Goal: Transaction & Acquisition: Purchase product/service

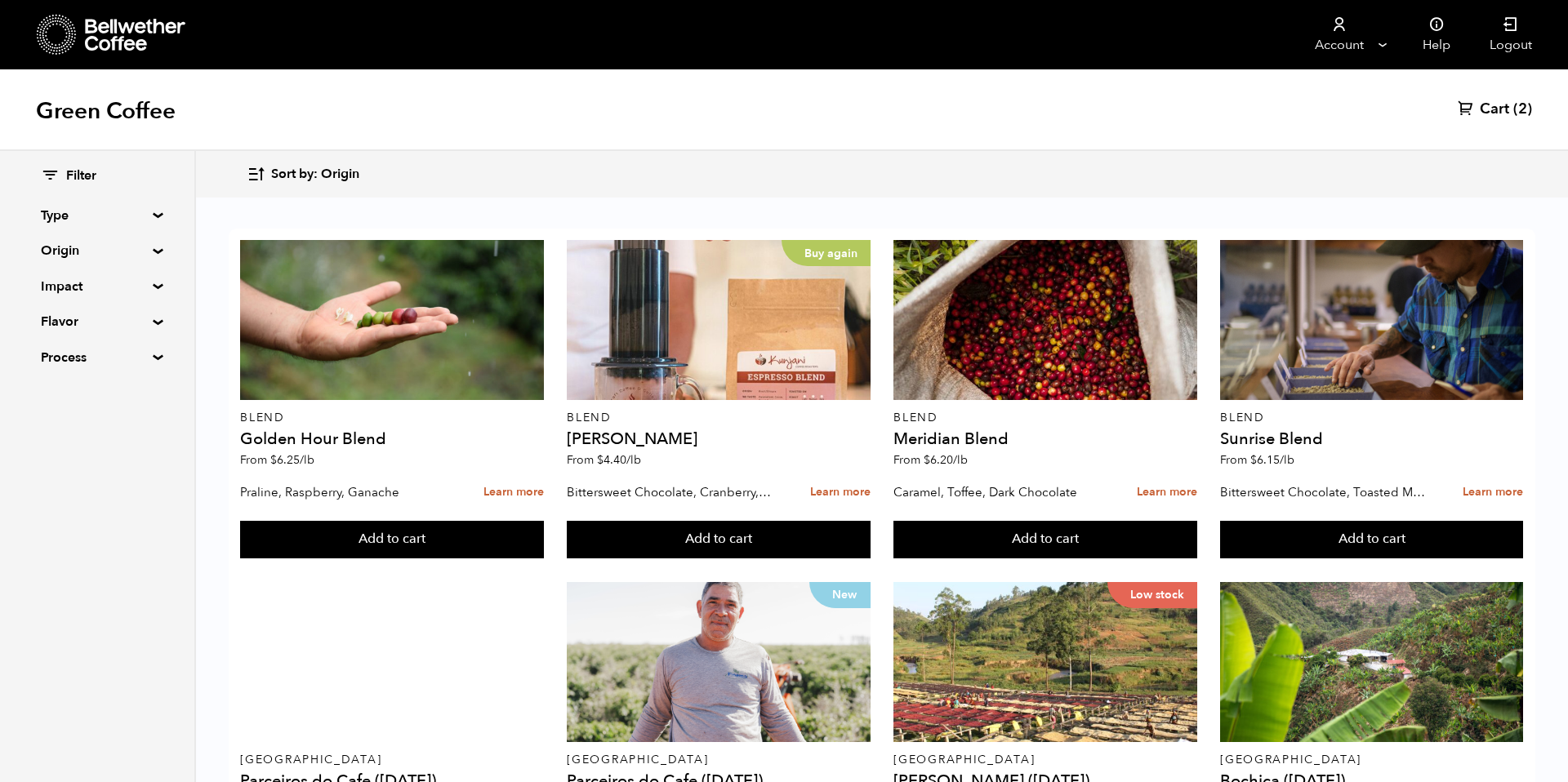
scroll to position [851, 0]
click at [344, 180] on span "Sort by: Origin" at bounding box center [316, 175] width 89 height 18
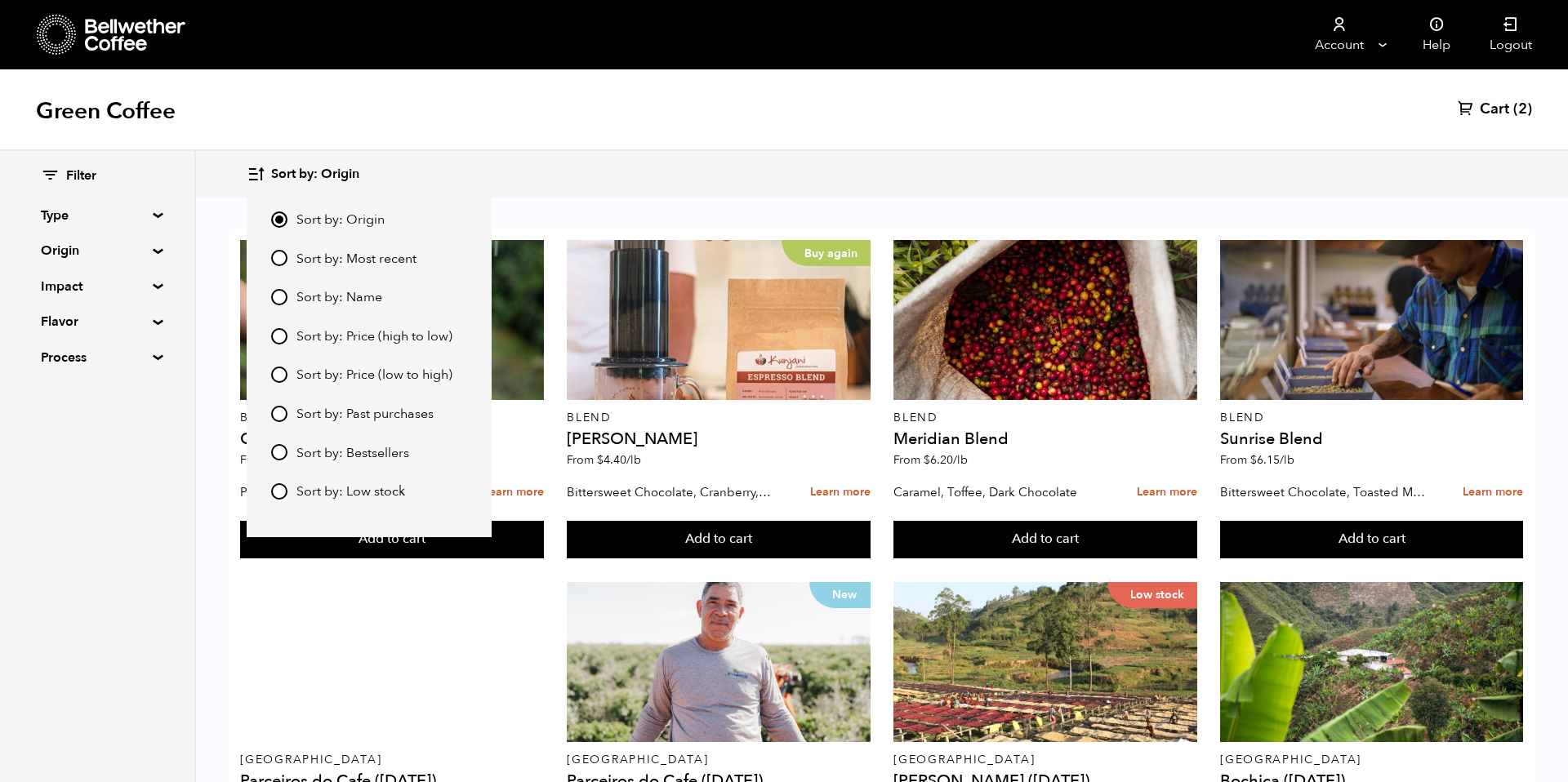
click at [362, 251] on span "Sort by: Most recent" at bounding box center [356, 260] width 120 height 18
click at [287, 250] on input "Sort by: Most recent" at bounding box center [280, 258] width 16 height 16
radio input "true"
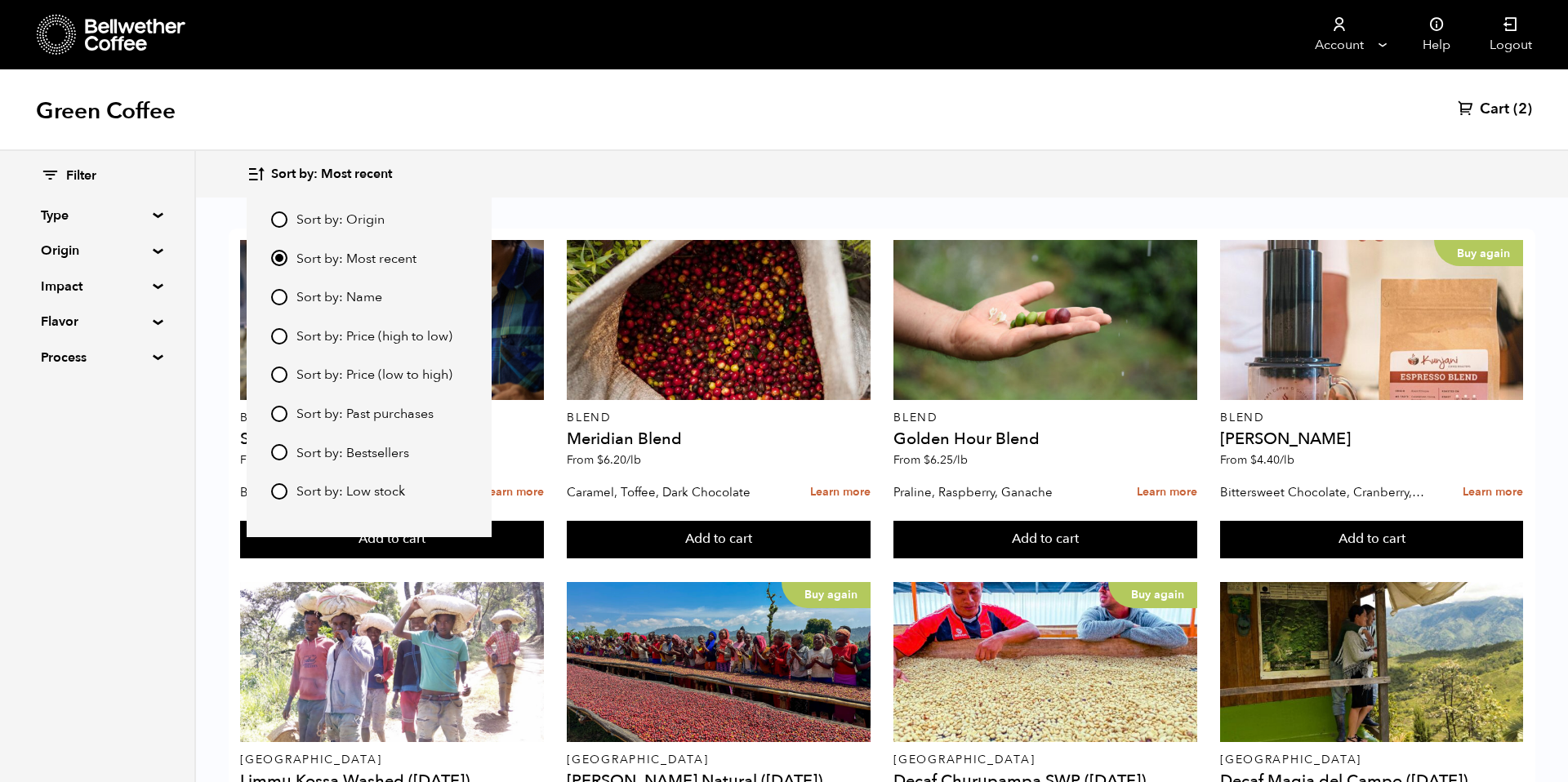
scroll to position [1195, 0]
